Goal: Navigation & Orientation: Find specific page/section

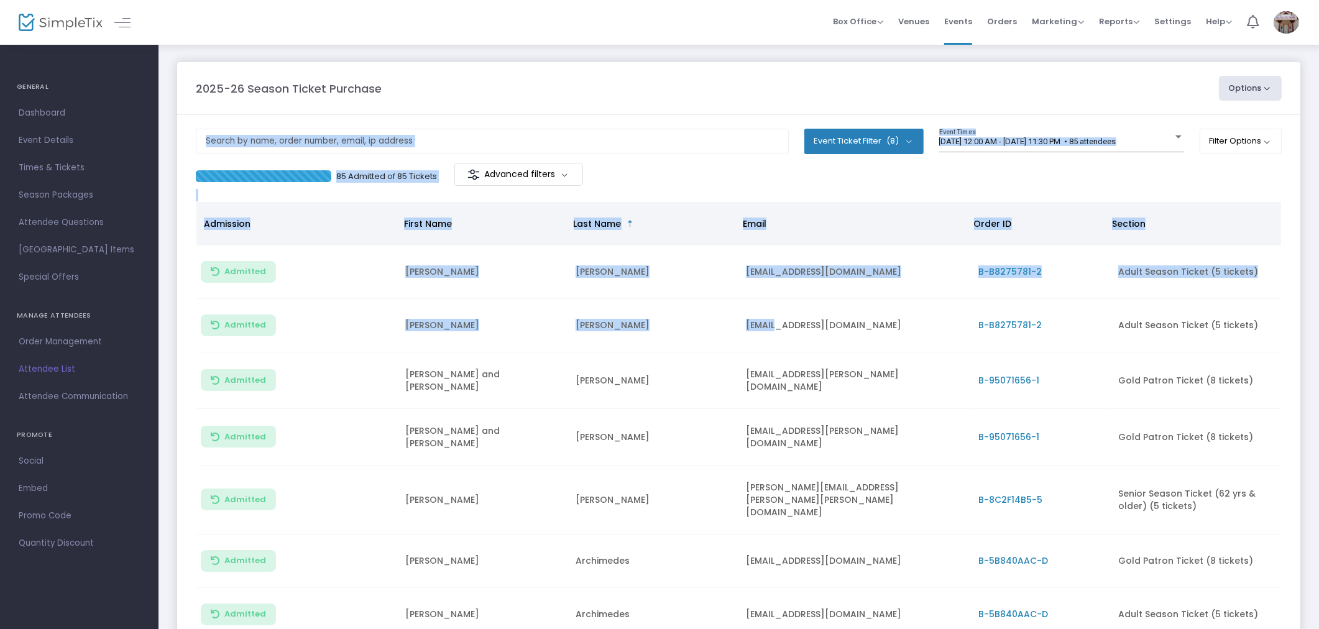
drag, startPoint x: 748, startPoint y: 177, endPoint x: 744, endPoint y: 159, distance: 18.5
click at [745, 160] on m-panel-content "Event Ticket Filter (8) Select All Adult Season Ticket (5 tickets) Senior Seaso…" at bounding box center [738, 431] width 1123 height 633
click at [727, 147] on input "text" at bounding box center [492, 141] width 593 height 25
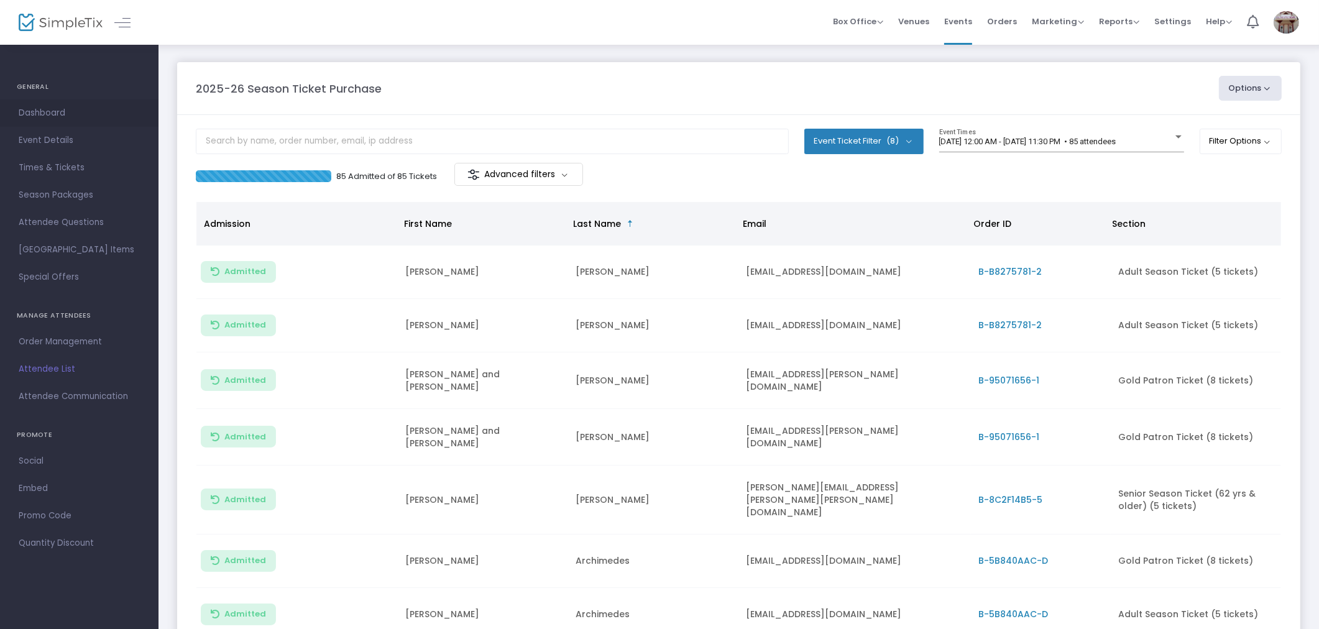
click at [62, 109] on span "Dashboard" at bounding box center [79, 113] width 121 height 16
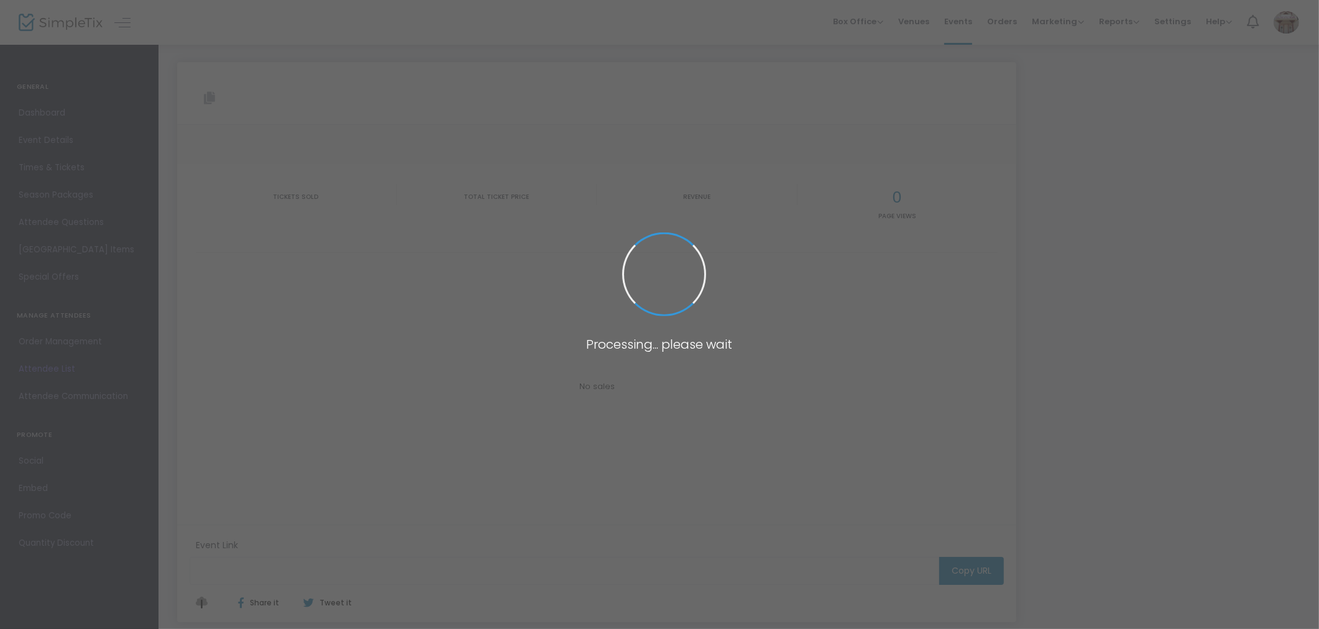
type input "[URL][DOMAIN_NAME]"
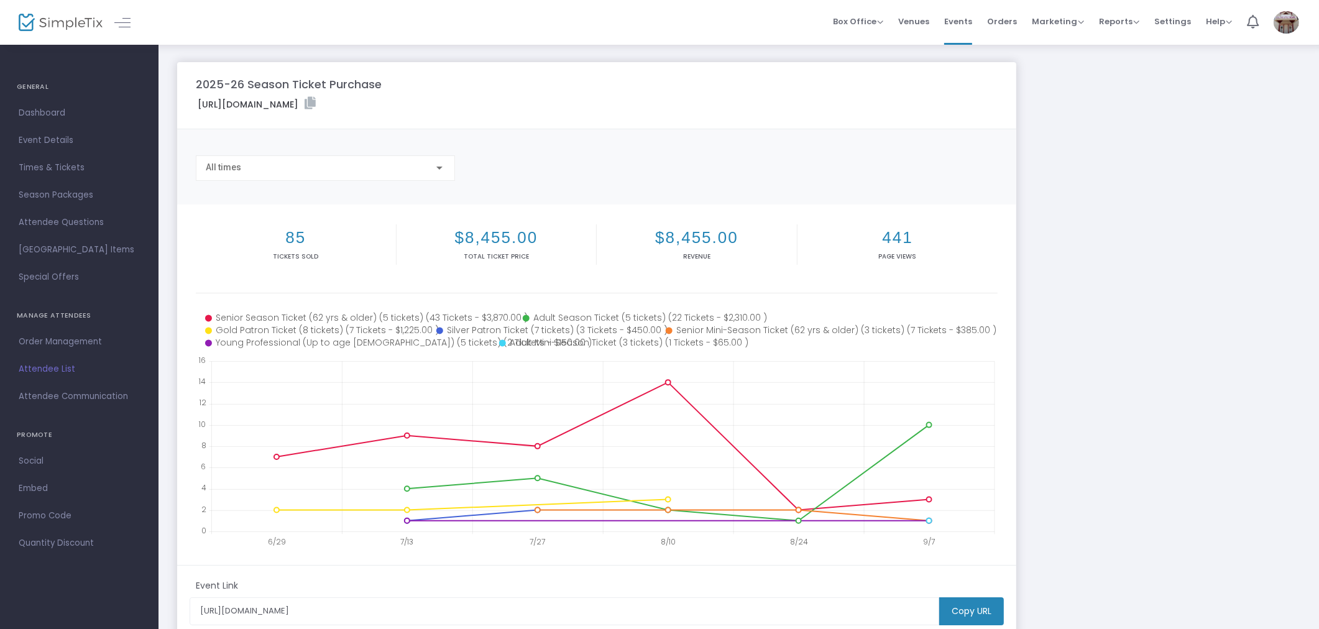
click at [753, 104] on div "[URL][DOMAIN_NAME]" at bounding box center [597, 106] width 814 height 19
drag, startPoint x: 946, startPoint y: 496, endPoint x: 923, endPoint y: 496, distance: 22.4
click at [923, 496] on body "Processing... please wait Box Office Sell Tickets Bookings Sell Season Pass Ven…" at bounding box center [659, 314] width 1319 height 629
drag, startPoint x: 985, startPoint y: 492, endPoint x: 993, endPoint y: 499, distance: 11.5
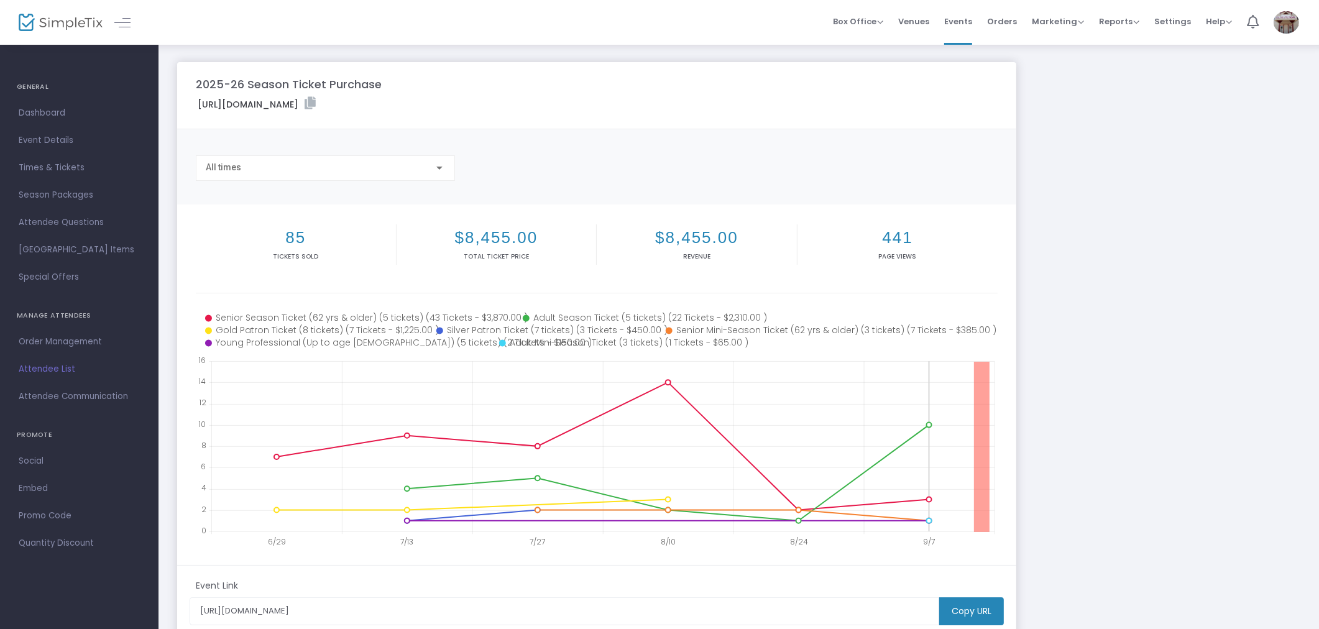
click at [993, 499] on icon at bounding box center [602, 446] width 783 height 170
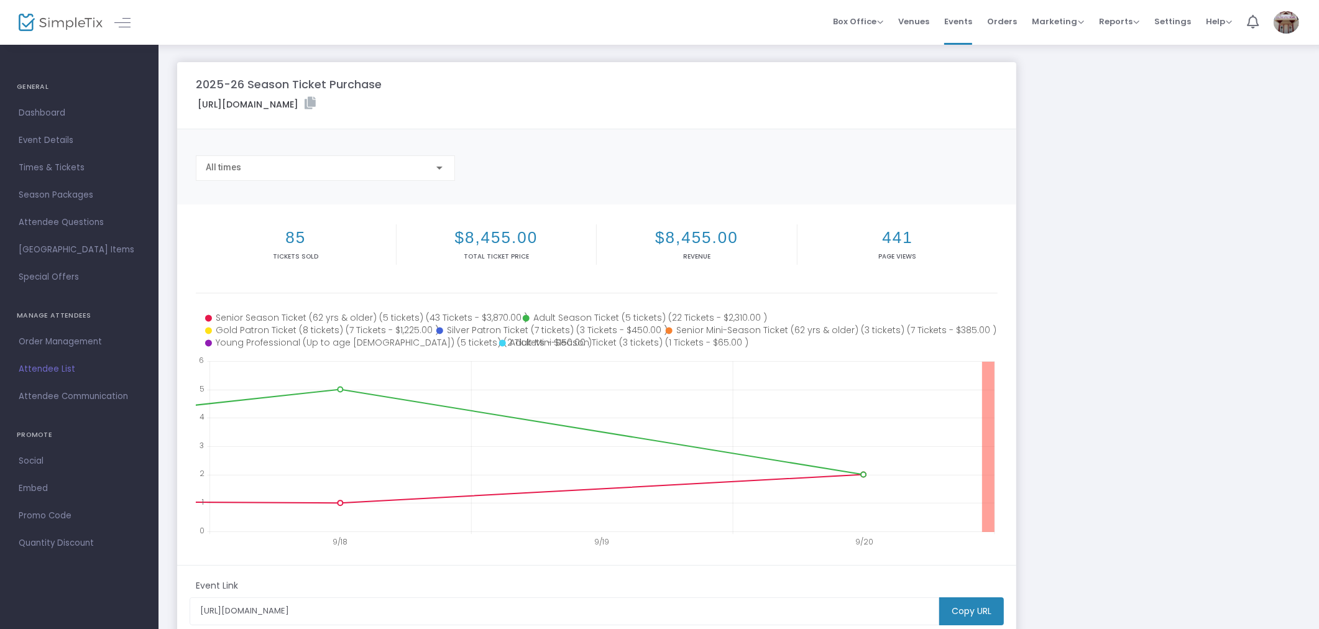
drag, startPoint x: 982, startPoint y: 497, endPoint x: 998, endPoint y: 507, distance: 19.0
click at [998, 507] on m-panel-content "85 Tickets sold $8,455.00 Total Ticket Price $8,455.00 Revenue 441 Page Views 9…" at bounding box center [596, 385] width 839 height 361
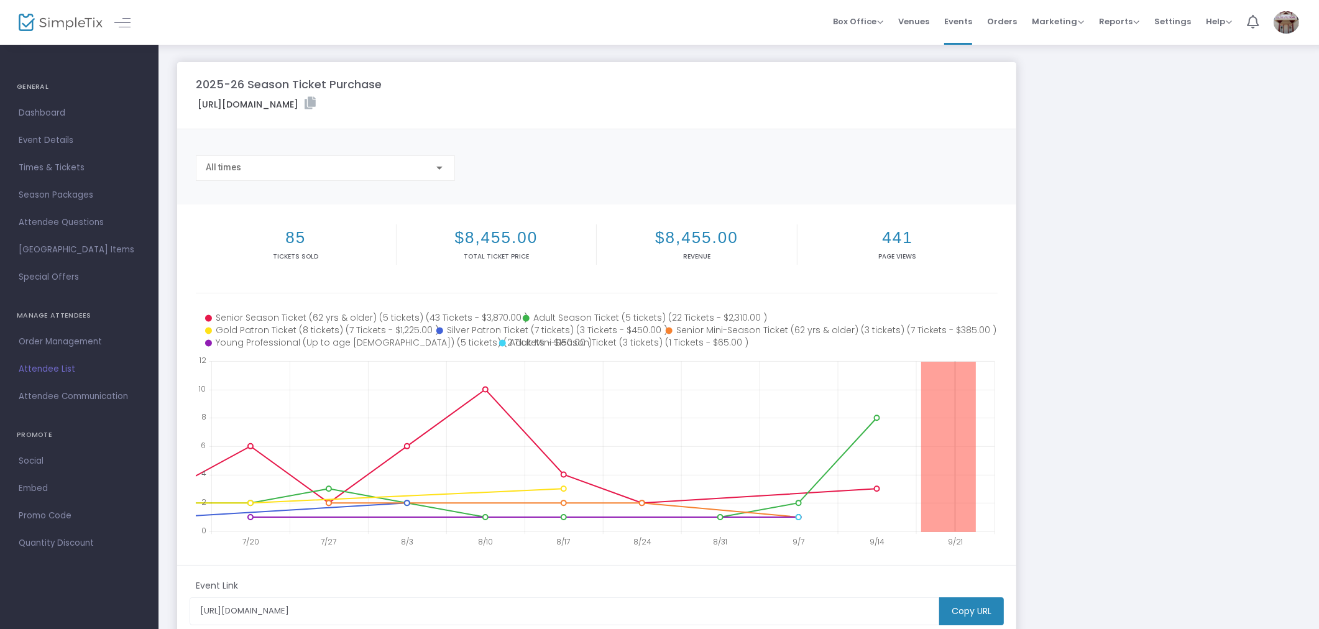
drag, startPoint x: 921, startPoint y: 509, endPoint x: 977, endPoint y: 520, distance: 57.2
click at [977, 520] on icon at bounding box center [602, 446] width 783 height 170
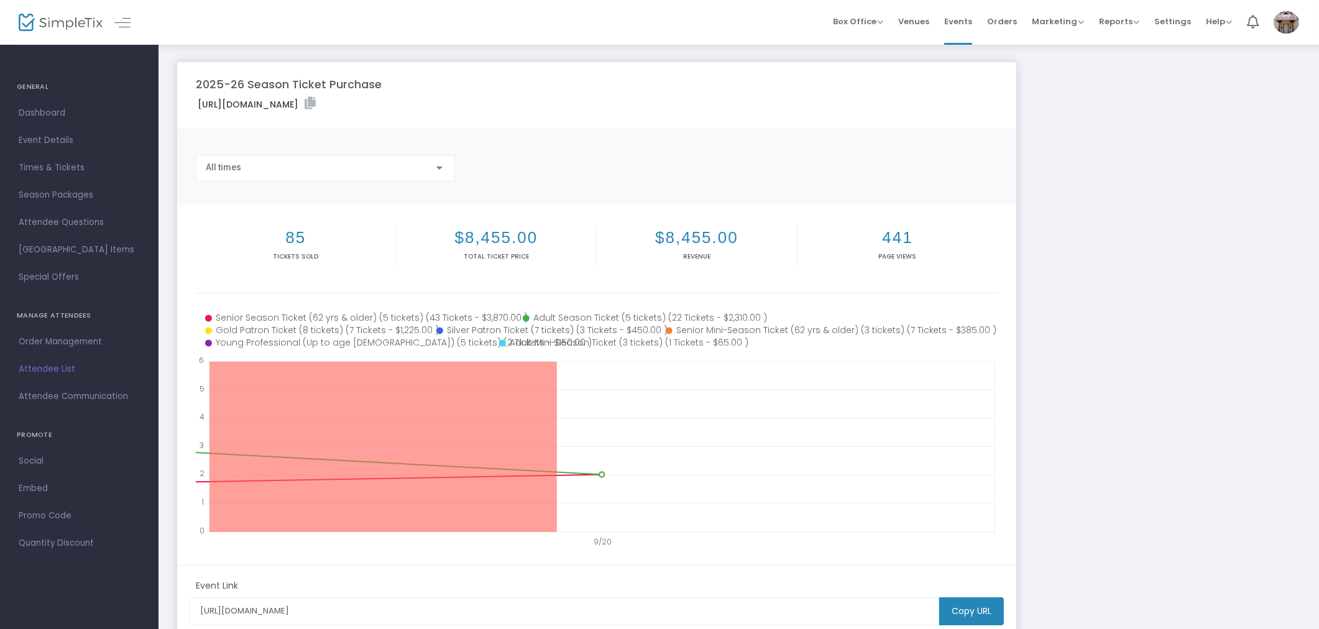
drag, startPoint x: 421, startPoint y: 507, endPoint x: 191, endPoint y: 489, distance: 230.1
click at [191, 489] on m-panel-content "85 Tickets sold $8,455.00 Total Ticket Price $8,455.00 Revenue 441 Page Views 9…" at bounding box center [596, 385] width 839 height 361
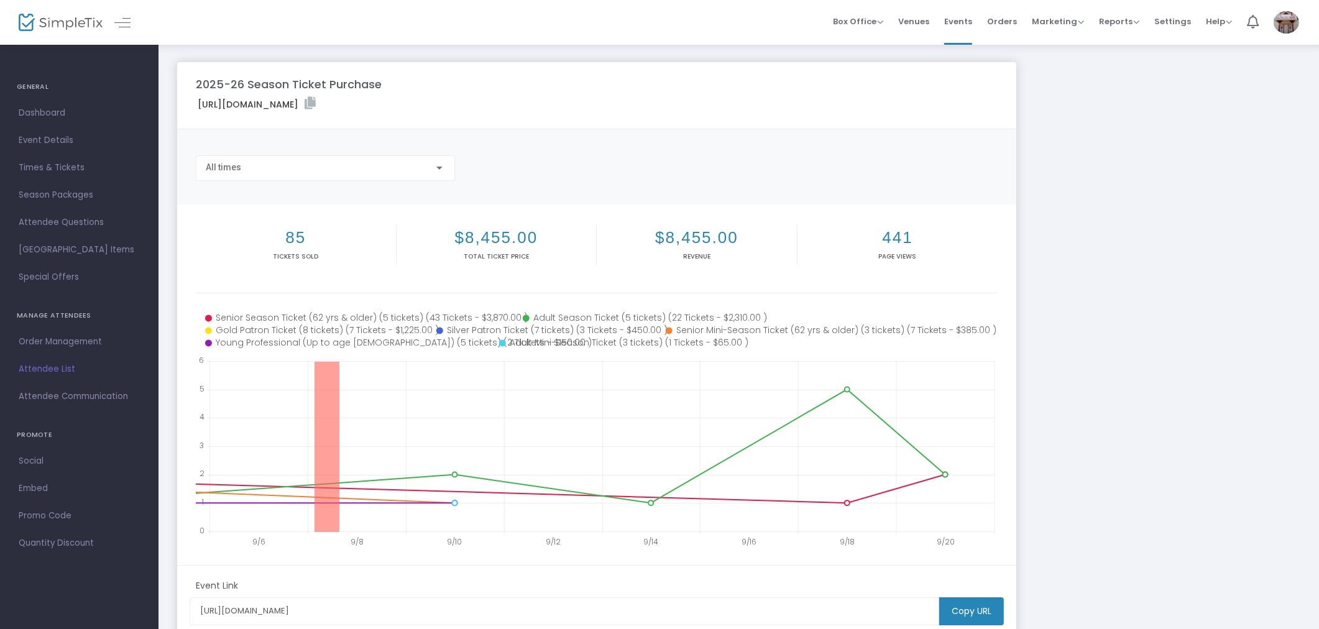
drag, startPoint x: 339, startPoint y: 508, endPoint x: 287, endPoint y: 502, distance: 52.0
click at [287, 502] on body "Processing... please wait Box Office Sell Tickets Bookings Sell Season Pass Ven…" at bounding box center [659, 314] width 1319 height 629
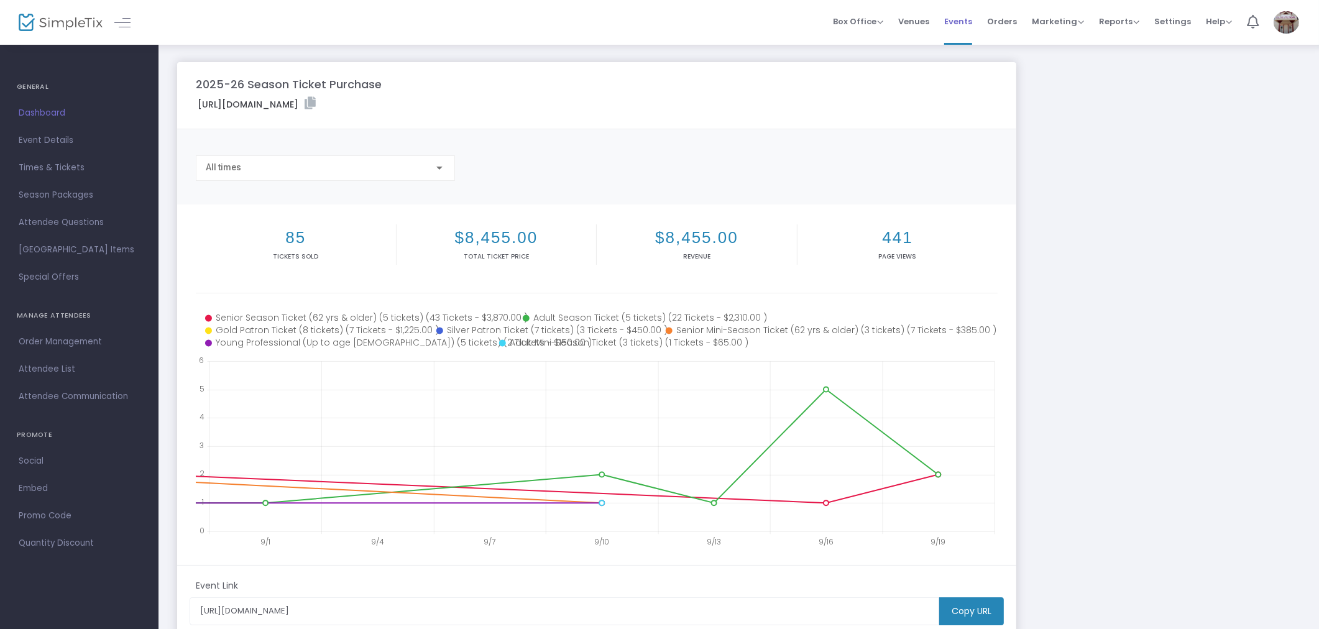
click at [965, 27] on span "Events" at bounding box center [958, 22] width 28 height 32
